Goal: Task Accomplishment & Management: Manage account settings

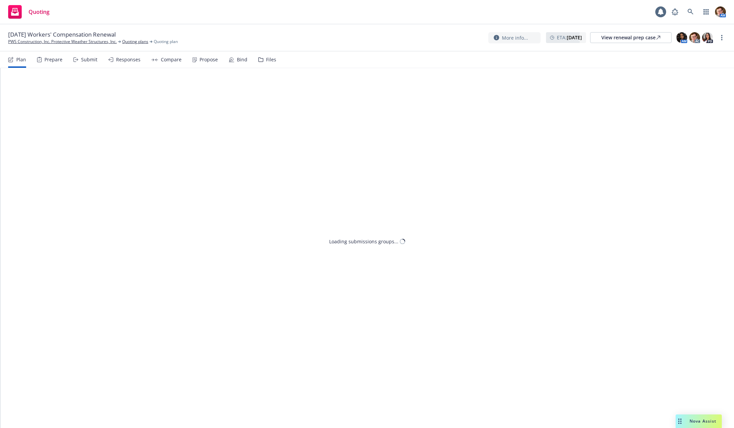
click at [40, 38] on span "10/04/25 Workers' Compensation Renewal" at bounding box center [62, 35] width 108 height 8
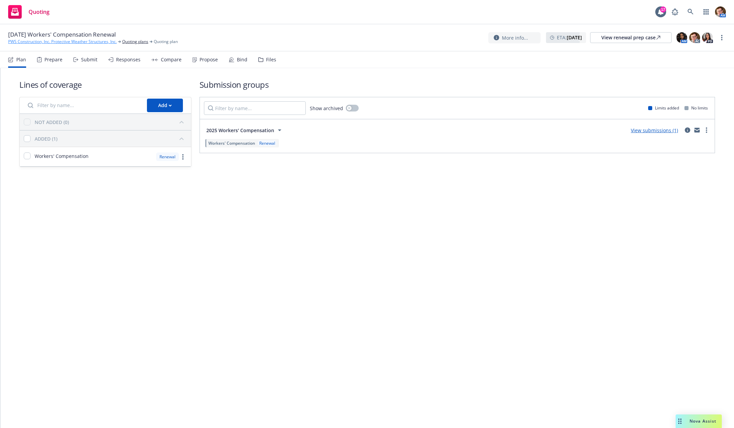
click at [40, 40] on link "PWS Construction, Inc. Protective Weather Structures, Inc." at bounding box center [62, 42] width 109 height 6
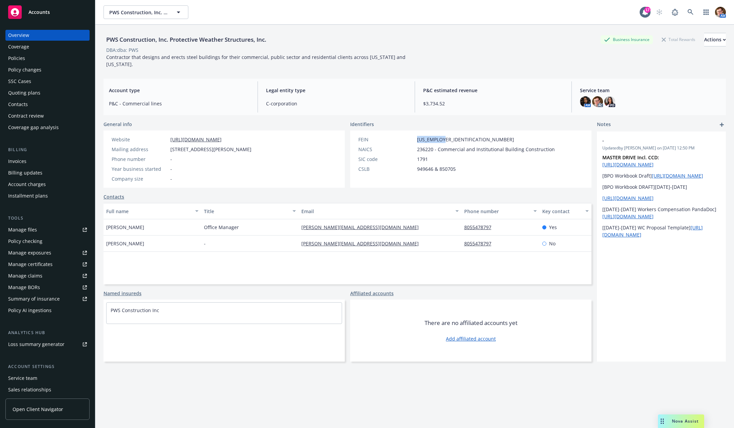
drag, startPoint x: 443, startPoint y: 138, endPoint x: 410, endPoint y: 136, distance: 33.3
click at [410, 136] on div "FEIN [US_EMPLOYER_IDENTIFICATION_NUMBER]" at bounding box center [457, 139] width 202 height 7
click at [445, 136] on div "FEIN 20-1303977" at bounding box center [457, 139] width 202 height 7
click at [435, 139] on span "[US_EMPLOYER_IDENTIFICATION_NUMBER]" at bounding box center [465, 139] width 97 height 7
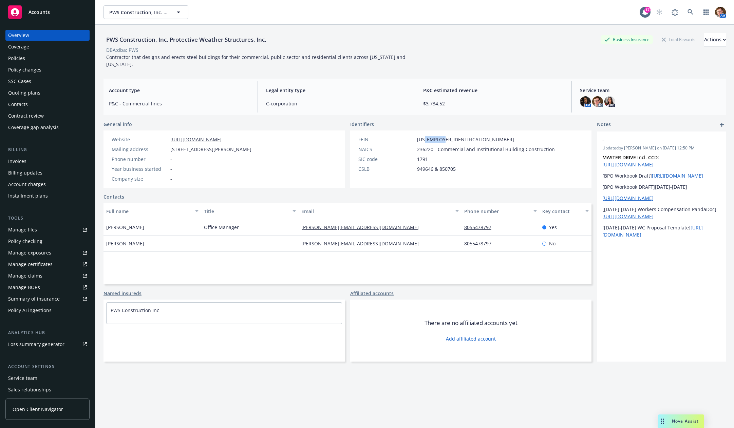
copy span "1303977"
click at [31, 60] on div "Policies" at bounding box center [47, 58] width 79 height 11
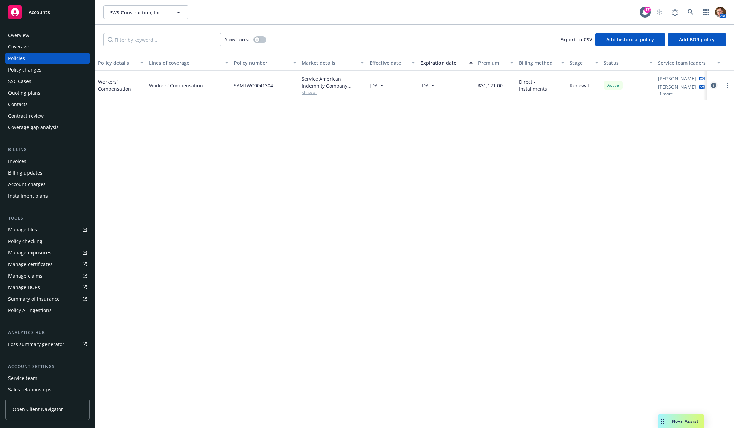
click at [711, 86] on icon "circleInformation" at bounding box center [713, 85] width 5 height 5
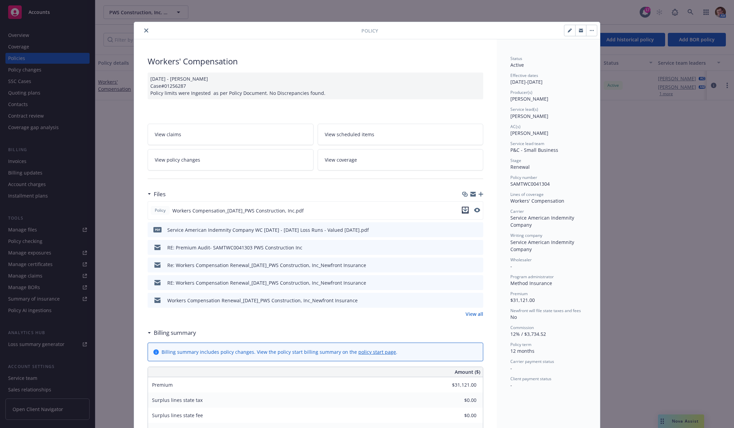
click at [465, 211] on button "download file" at bounding box center [465, 210] width 7 height 7
click at [144, 31] on button "close" at bounding box center [146, 30] width 8 height 8
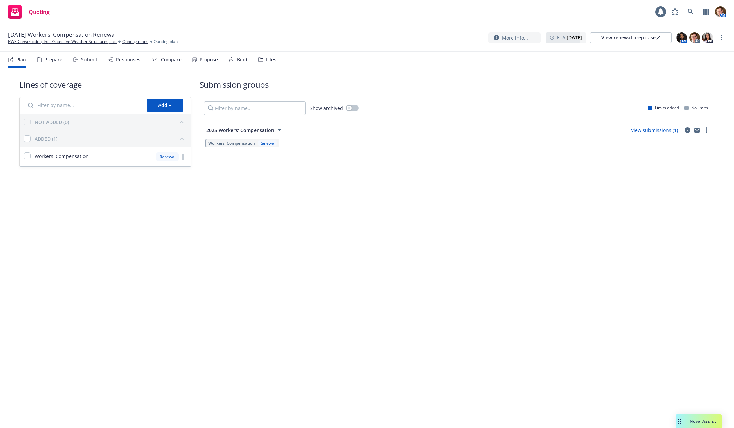
click at [59, 61] on div "Prepare" at bounding box center [53, 59] width 18 height 5
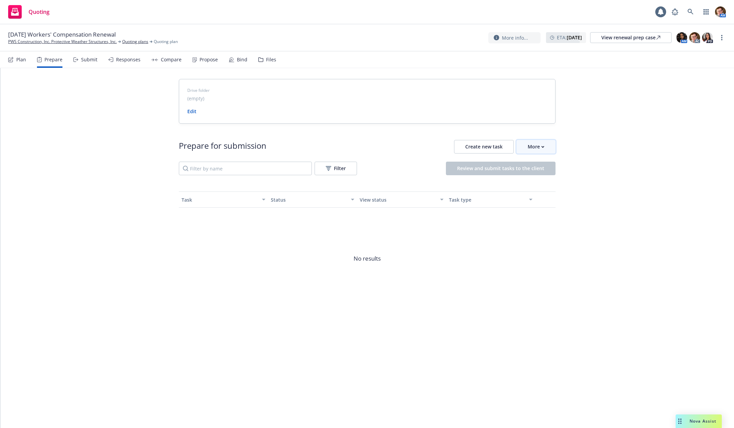
click at [533, 151] on div "More" at bounding box center [536, 146] width 17 height 13
click at [539, 179] on span "Go to Indio account" at bounding box center [547, 177] width 60 height 6
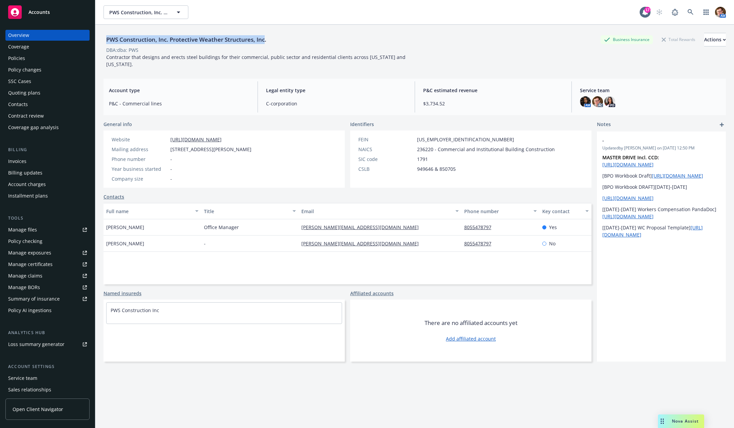
drag, startPoint x: 203, startPoint y: 37, endPoint x: 112, endPoint y: 40, distance: 91.0
click at [107, 38] on div "PWS Construction, Inc. Protective Weather Structures, Inc." at bounding box center [186, 39] width 166 height 9
click at [54, 83] on div "SSC Cases" at bounding box center [47, 81] width 79 height 11
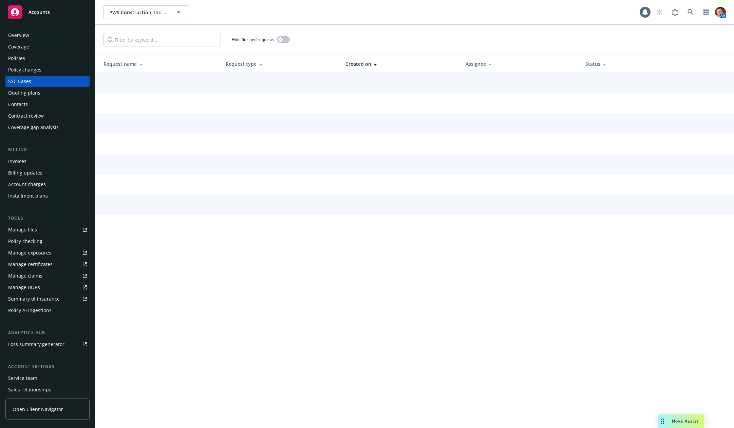
click at [54, 90] on div "Quoting plans" at bounding box center [47, 93] width 79 height 11
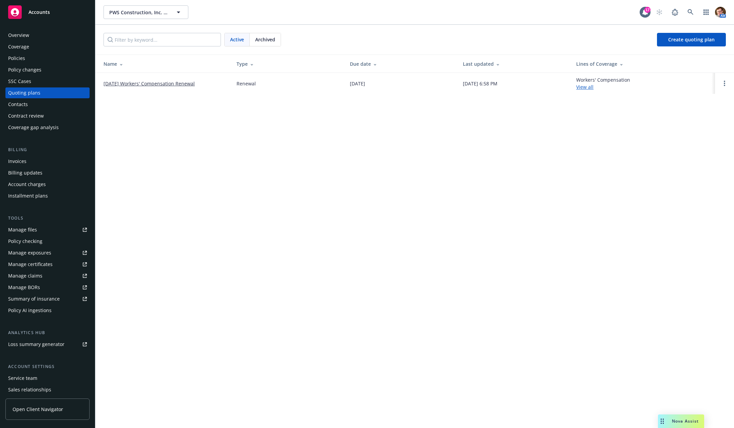
click at [134, 78] on td "[DATE] Workers' Compensation Renewal" at bounding box center [163, 83] width 136 height 21
click at [133, 81] on link "[DATE] Workers' Compensation Renewal" at bounding box center [148, 83] width 91 height 7
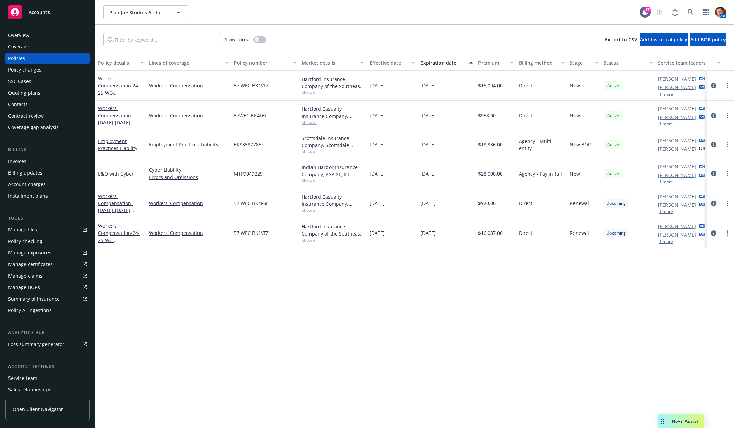
click at [712, 203] on icon "circleInformation" at bounding box center [713, 203] width 5 height 5
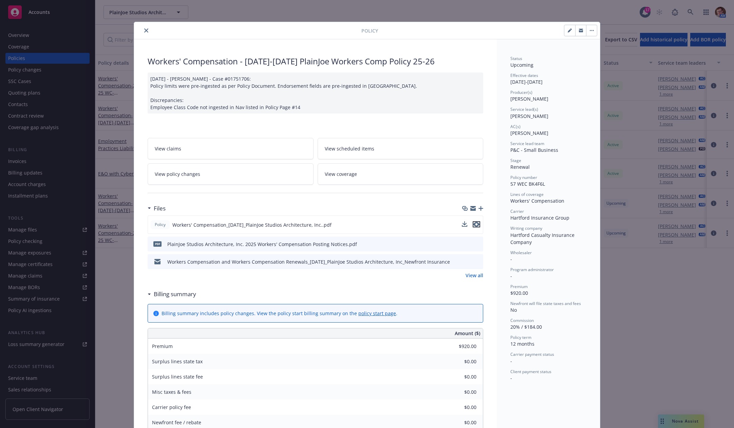
click at [475, 223] on icon "preview file" at bounding box center [476, 224] width 6 height 5
click at [142, 28] on button "close" at bounding box center [146, 30] width 8 height 8
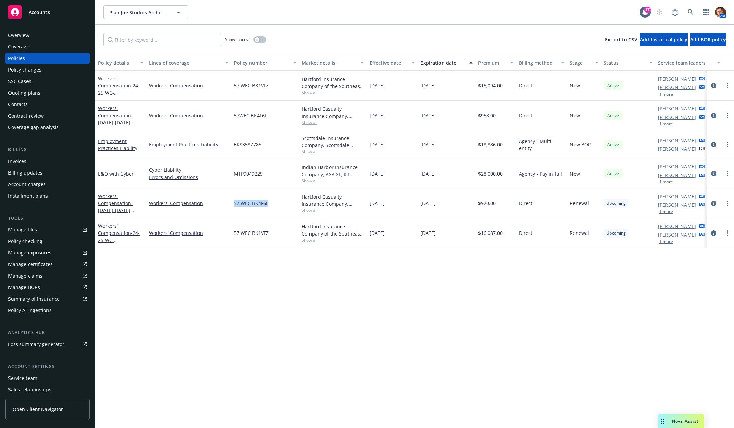
drag, startPoint x: 270, startPoint y: 204, endPoint x: 232, endPoint y: 204, distance: 37.7
click at [232, 204] on div "57 WEC BK4F6L" at bounding box center [265, 204] width 68 height 30
copy span "57 WEC BK4F6L"
drag, startPoint x: 274, startPoint y: 232, endPoint x: 233, endPoint y: 233, distance: 41.4
click at [233, 233] on div "57 WEC BK1VFZ" at bounding box center [265, 233] width 68 height 30
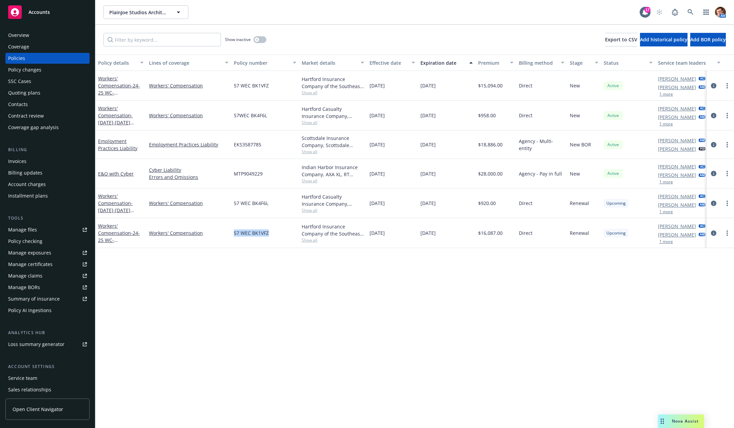
copy span "57 WEC BK1VFZ"
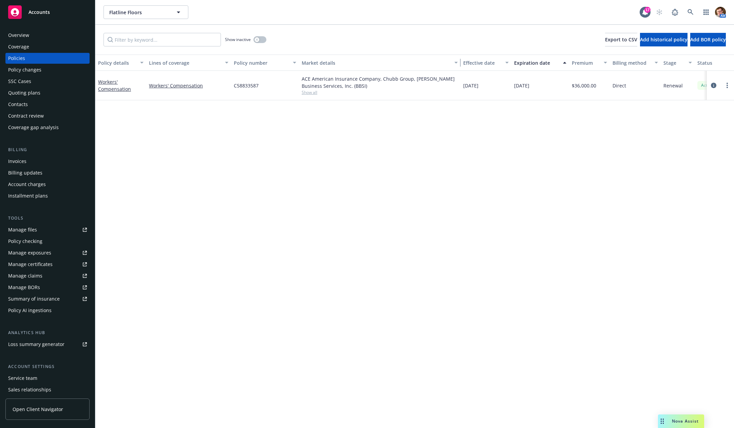
drag, startPoint x: 364, startPoint y: 63, endPoint x: 498, endPoint y: 57, distance: 133.5
click at [459, 55] on div "button" at bounding box center [456, 63] width 3 height 16
click at [726, 85] on link "more" at bounding box center [727, 85] width 8 height 8
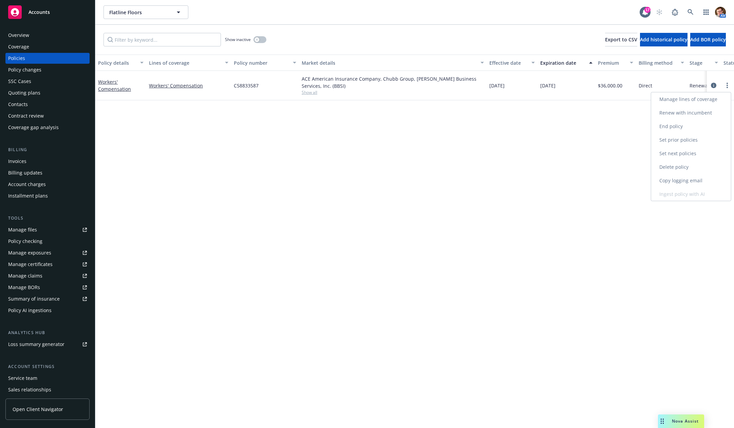
drag, startPoint x: 701, startPoint y: 112, endPoint x: 706, endPoint y: 110, distance: 5.0
click at [701, 112] on link "Renew with incumbent" at bounding box center [691, 113] width 80 height 14
select select "12"
select select "CA"
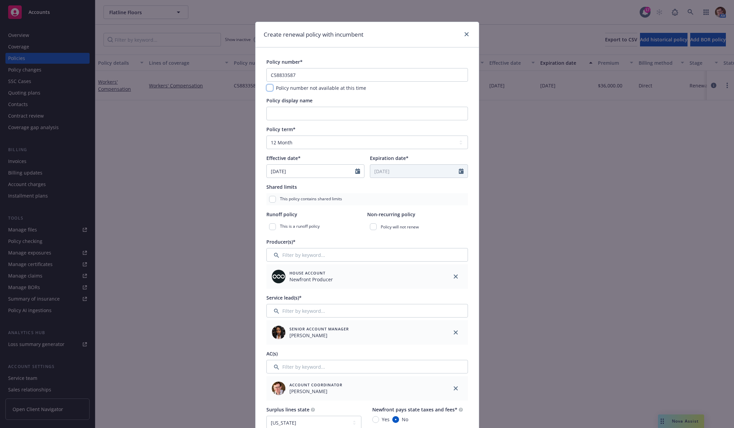
drag, startPoint x: 267, startPoint y: 88, endPoint x: 272, endPoint y: 87, distance: 5.1
click at [267, 88] on input "checkbox" at bounding box center [269, 87] width 7 height 7
checkbox input "true"
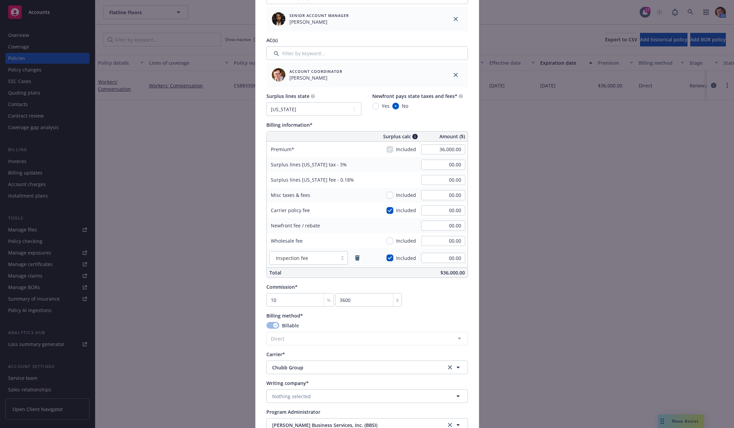
scroll to position [530, 0]
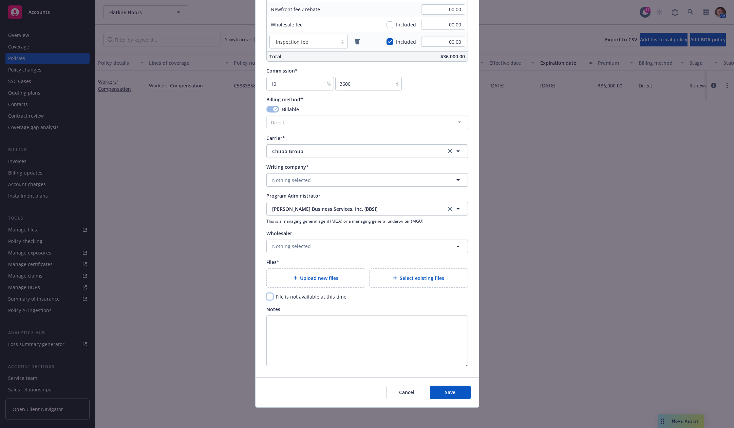
click at [266, 296] on input "checkbox" at bounding box center [269, 296] width 7 height 7
checkbox input "true"
click at [317, 182] on button "Nothing selected" at bounding box center [367, 180] width 202 height 14
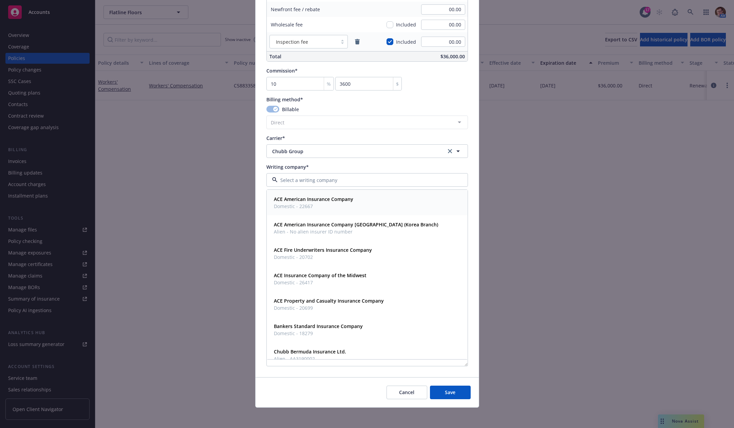
click at [325, 203] on span "Domestic - 22667" at bounding box center [313, 206] width 79 height 7
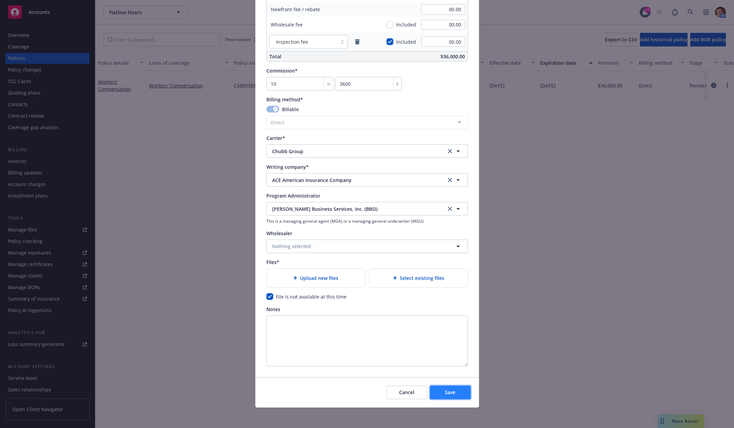
click at [454, 396] on button "Save" at bounding box center [450, 393] width 41 height 14
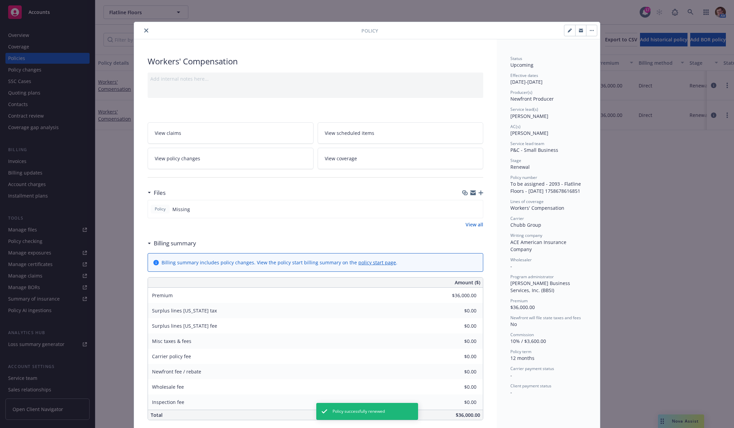
click at [142, 24] on div "Policy" at bounding box center [367, 30] width 466 height 17
click at [144, 27] on button "close" at bounding box center [146, 30] width 8 height 8
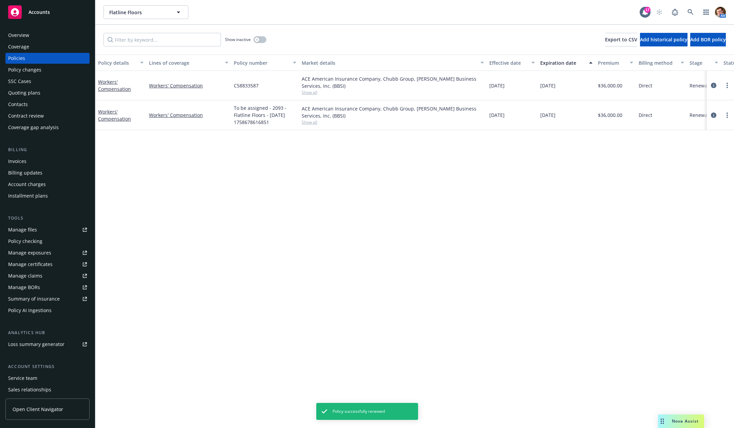
click at [41, 100] on div "Contacts" at bounding box center [47, 104] width 79 height 11
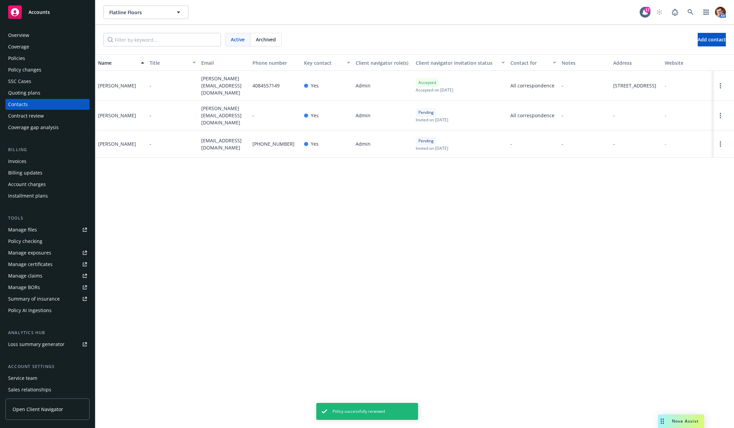
click at [44, 94] on div "Quoting plans" at bounding box center [47, 93] width 79 height 11
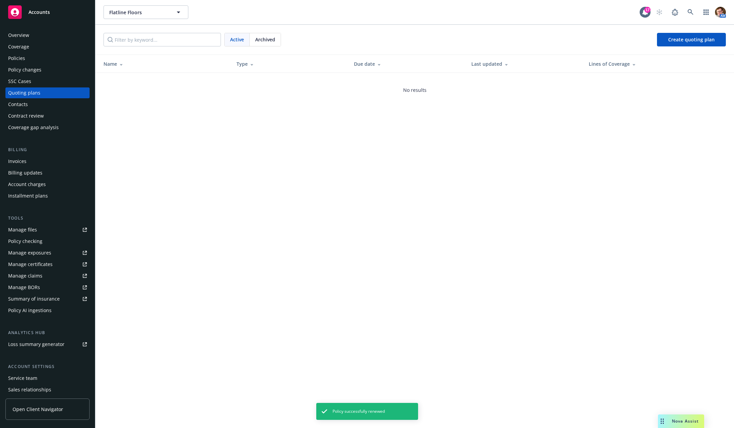
drag, startPoint x: 252, startPoint y: 40, endPoint x: 247, endPoint y: 42, distance: 6.1
click at [252, 40] on div "Archived" at bounding box center [265, 39] width 31 height 13
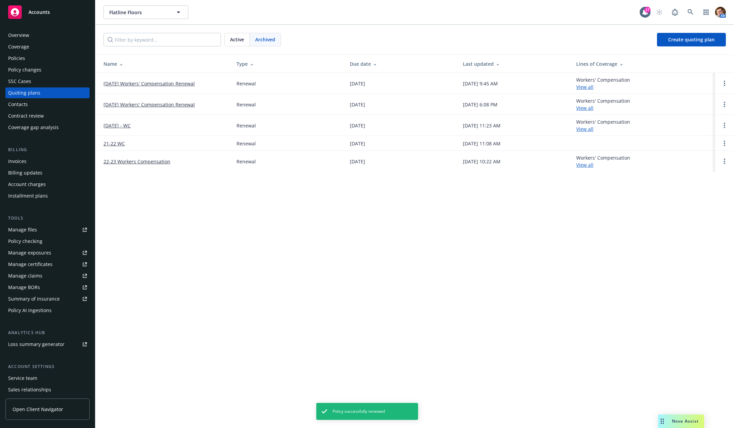
click at [117, 82] on link "10/01/25 Workers' Compensation Renewal" at bounding box center [148, 83] width 91 height 7
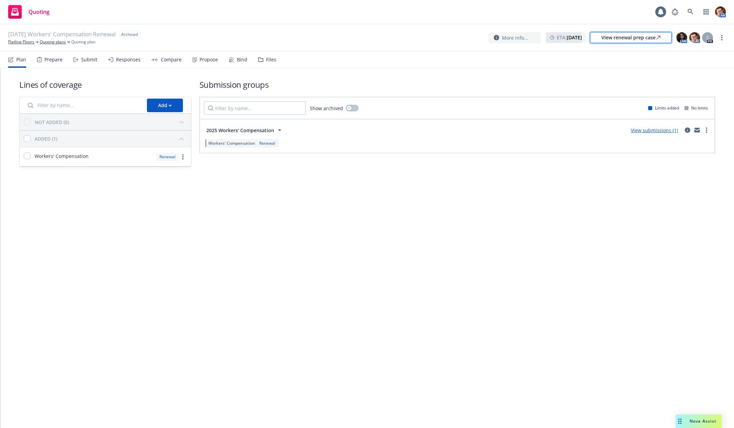
click at [646, 39] on div "View renewal prep case" at bounding box center [630, 38] width 59 height 10
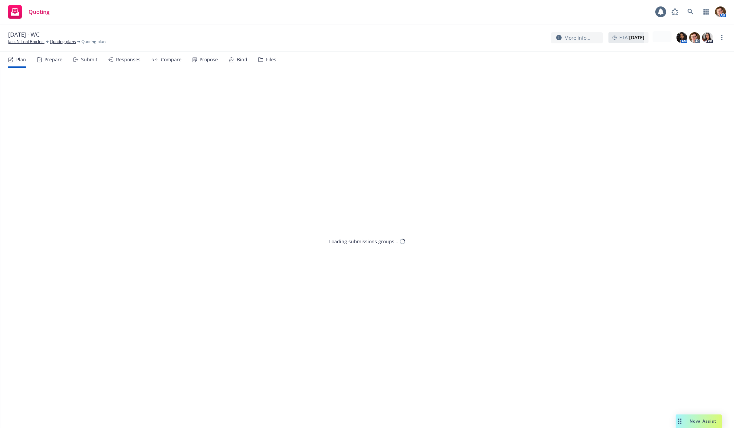
click at [211, 58] on div "Propose" at bounding box center [208, 59] width 18 height 5
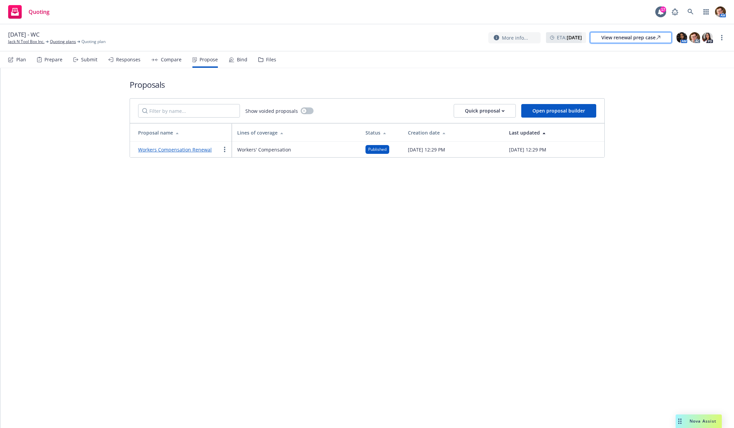
click at [628, 38] on div "View renewal prep case" at bounding box center [630, 38] width 59 height 10
click at [171, 147] on link "Workers Compensation Renewal" at bounding box center [175, 150] width 74 height 6
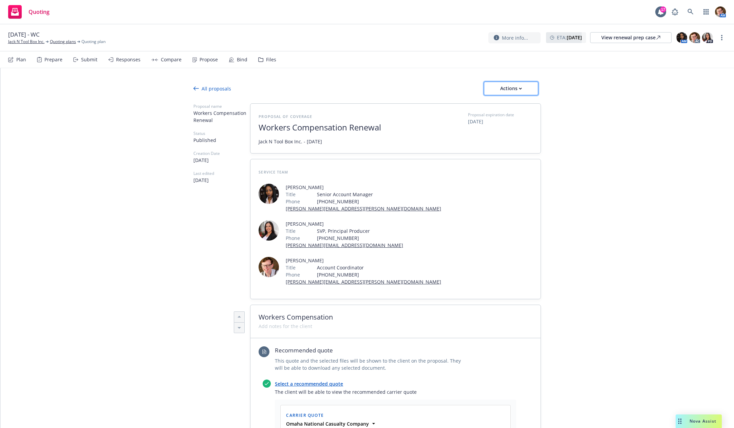
click at [506, 90] on div "Actions" at bounding box center [511, 88] width 32 height 13
click at [518, 108] on span "Copy proposal link" at bounding box center [509, 106] width 58 height 6
type textarea "x"
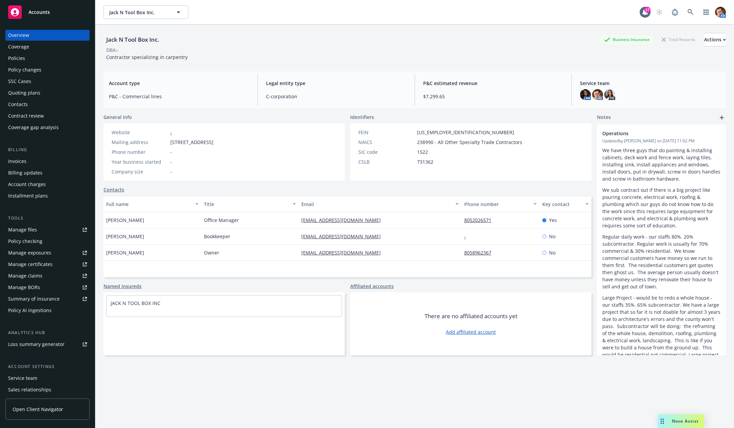
click at [35, 227] on div "Manage files" at bounding box center [22, 230] width 29 height 11
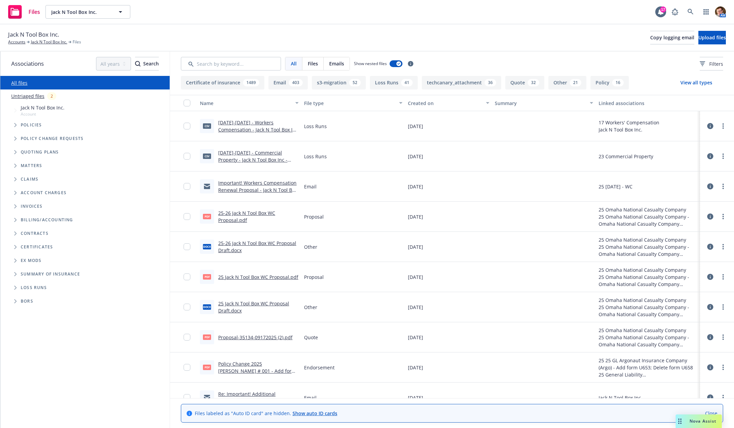
click at [233, 188] on link "Important! Workers Compensation Renewal Proposal - Jack N Tool Box Inc. - Newfr…" at bounding box center [257, 190] width 79 height 21
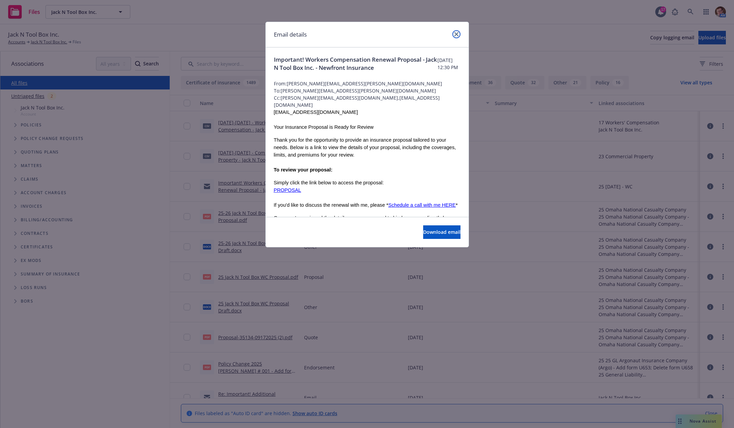
click at [458, 33] on icon "close" at bounding box center [456, 34] width 4 height 4
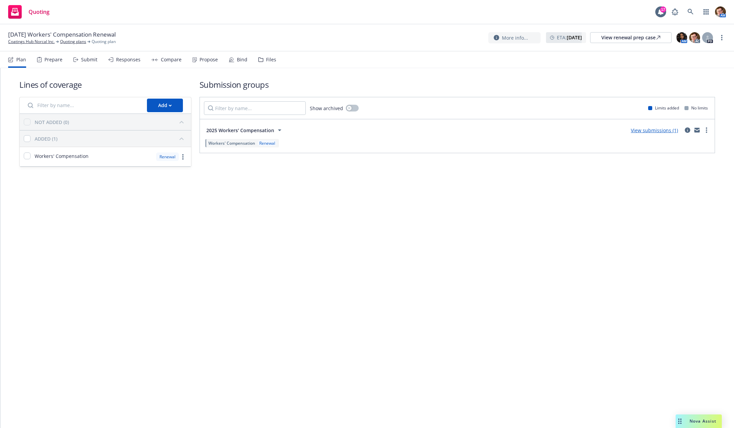
drag, startPoint x: 35, startPoint y: 42, endPoint x: 30, endPoint y: 38, distance: 6.0
click at [35, 42] on link "Coatings Hub Norcal Inc." at bounding box center [31, 42] width 46 height 6
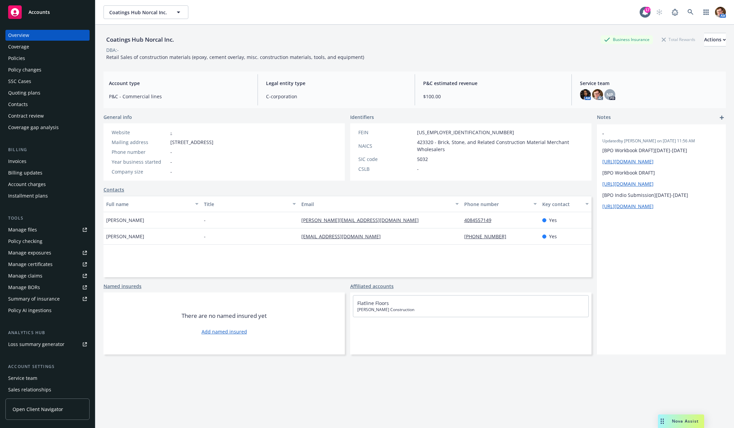
click at [57, 61] on div "Policies" at bounding box center [47, 58] width 79 height 11
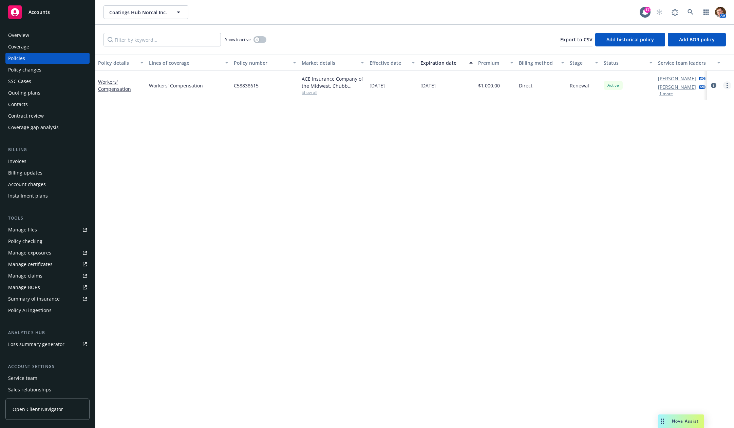
click at [724, 86] on link "more" at bounding box center [727, 85] width 8 height 8
click at [690, 112] on link "Renew with incumbent" at bounding box center [691, 113] width 80 height 14
select select "12"
select select "CA"
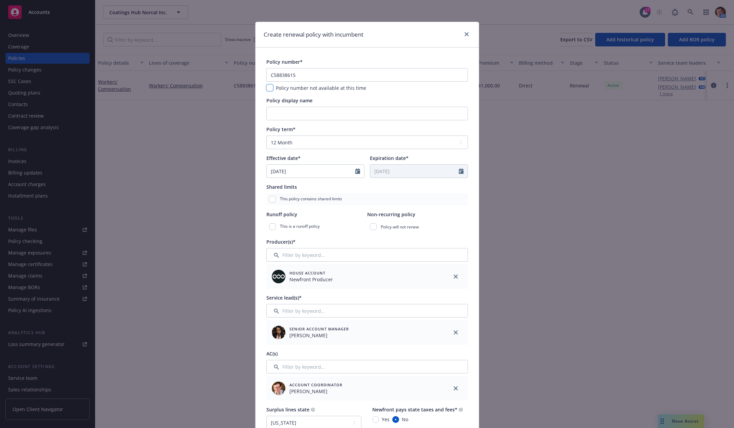
drag, startPoint x: 267, startPoint y: 86, endPoint x: 308, endPoint y: 119, distance: 52.6
click at [267, 86] on input "checkbox" at bounding box center [269, 87] width 7 height 7
checkbox input "true"
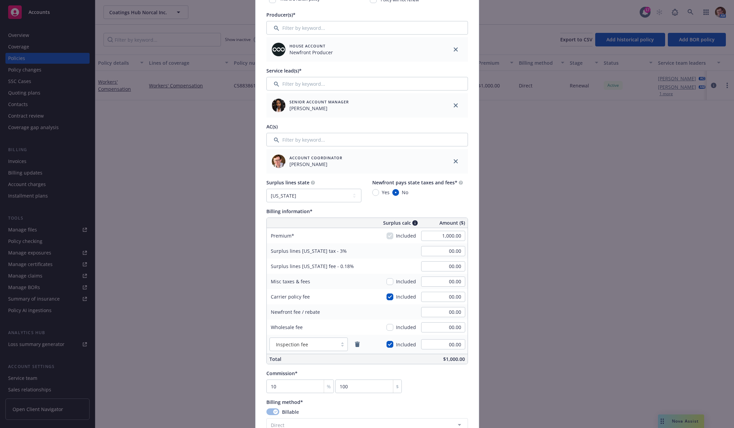
scroll to position [481, 0]
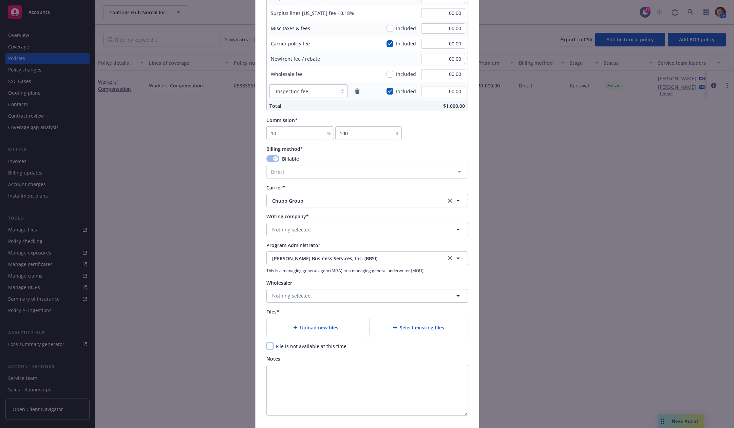
drag, startPoint x: 266, startPoint y: 346, endPoint x: 304, endPoint y: 306, distance: 55.2
click at [266, 346] on input "checkbox" at bounding box center [269, 346] width 7 height 7
checkbox input "true"
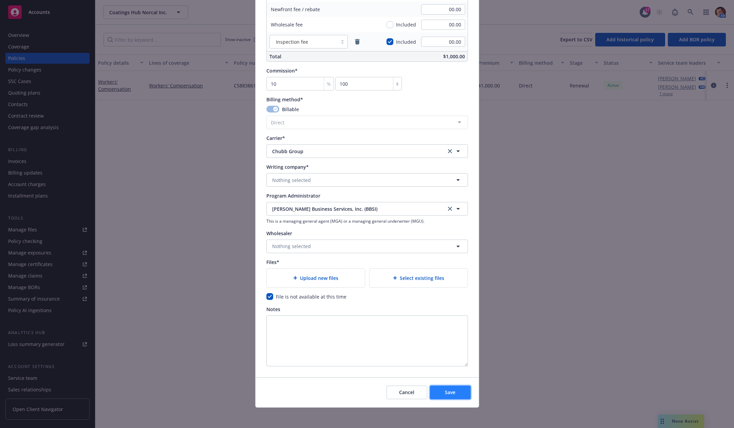
click at [447, 395] on button "Save" at bounding box center [450, 393] width 41 height 14
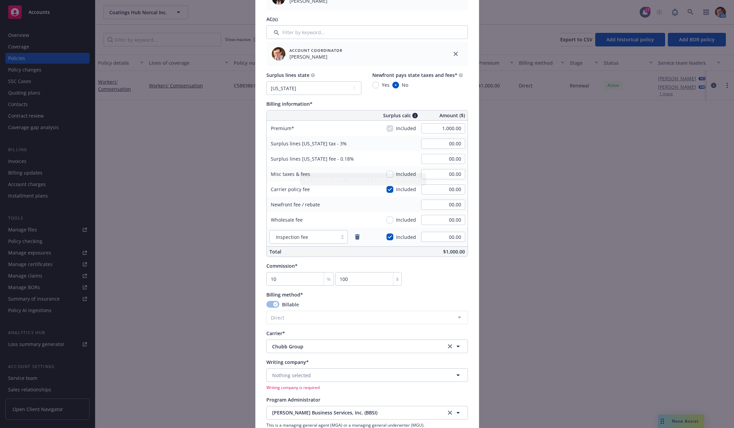
scroll to position [440, 0]
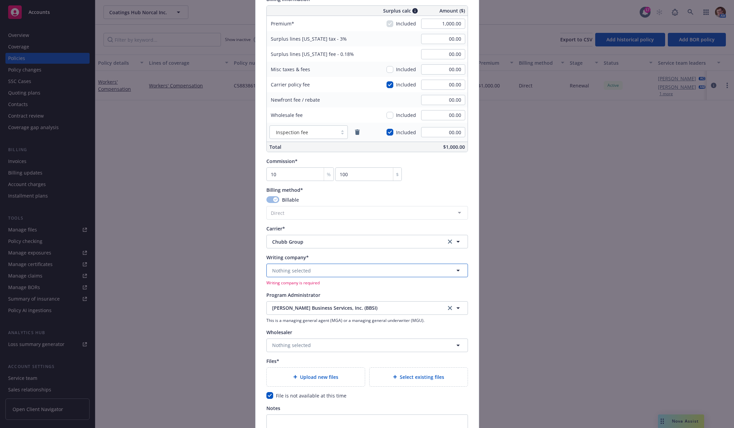
click at [310, 273] on button "Nothing selected" at bounding box center [367, 271] width 202 height 14
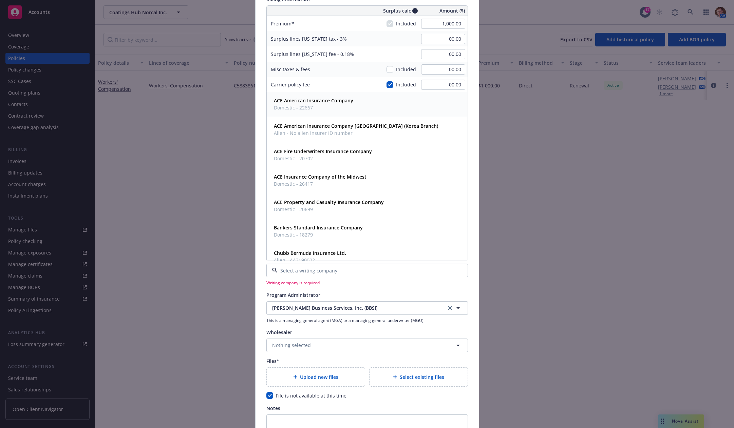
click at [317, 109] on span "Domestic - 22667" at bounding box center [313, 107] width 79 height 7
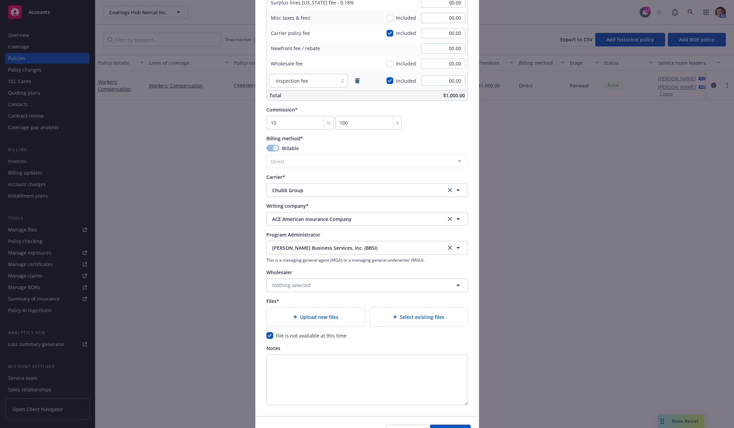
scroll to position [530, 0]
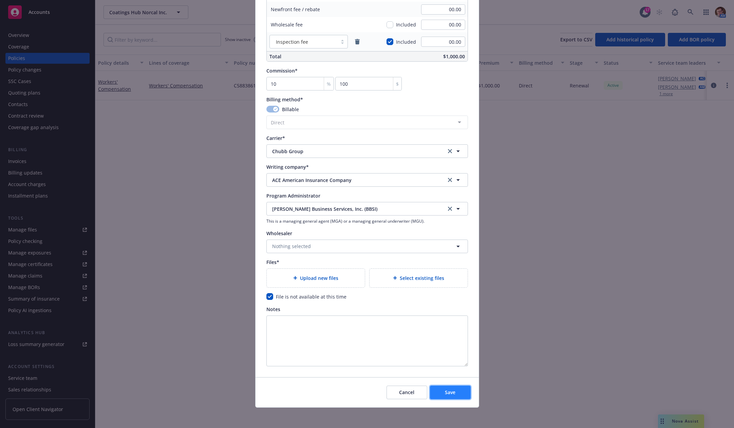
click at [439, 394] on button "Save" at bounding box center [450, 393] width 41 height 14
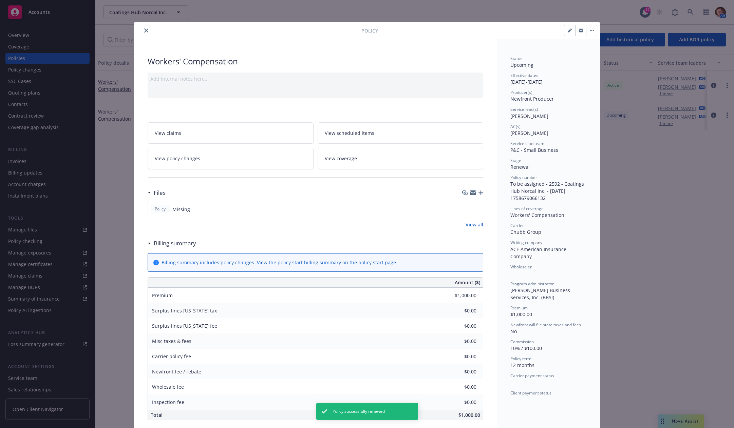
click at [142, 27] on button "close" at bounding box center [146, 30] width 8 height 8
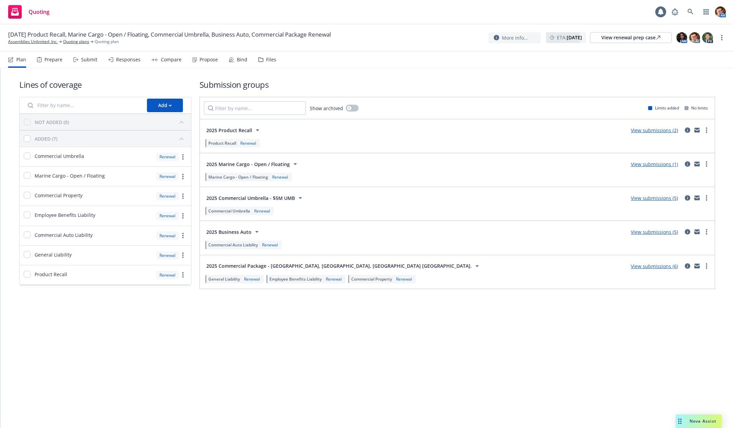
click at [237, 61] on div "Bind" at bounding box center [242, 59] width 11 height 5
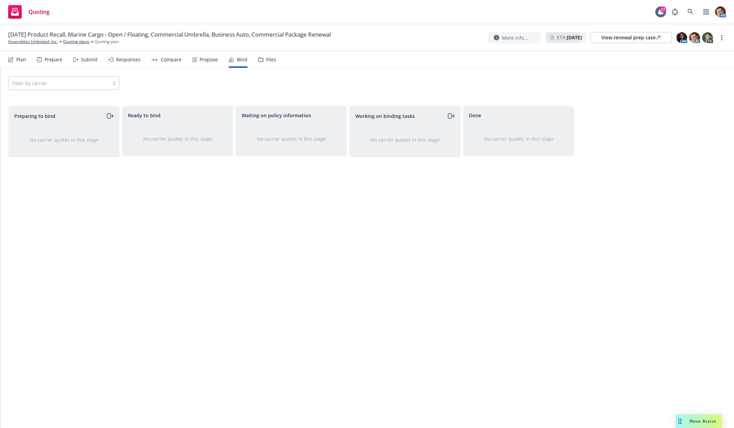
click at [208, 60] on div "Propose" at bounding box center [208, 59] width 18 height 5
